Goal: Navigation & Orientation: Understand site structure

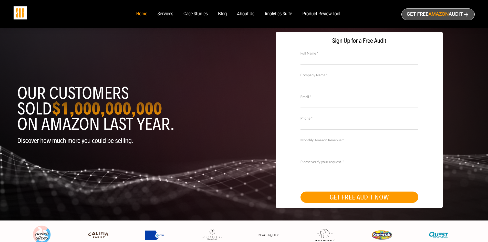
click at [242, 13] on div "About Us" at bounding box center [245, 14] width 17 height 6
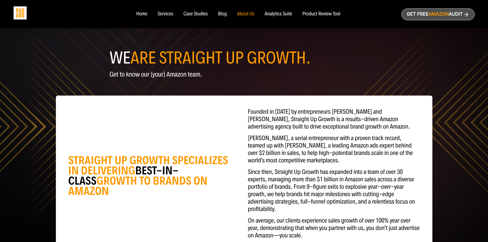
click at [200, 15] on div "Case Studies" at bounding box center [195, 14] width 24 height 6
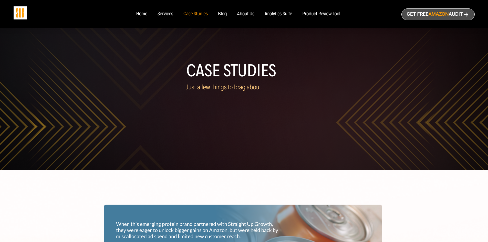
click at [143, 14] on div "Home" at bounding box center [141, 14] width 11 height 6
